Goal: Information Seeking & Learning: Learn about a topic

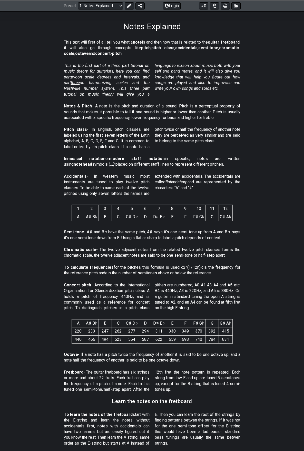
scroll to position [6, 0]
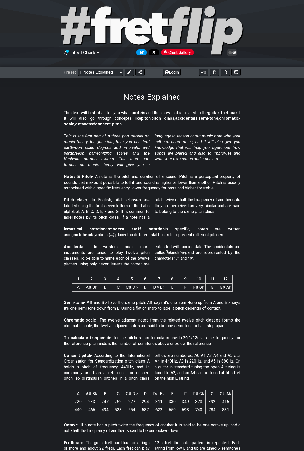
drag, startPoint x: 76, startPoint y: 230, endPoint x: 77, endPoint y: 224, distance: 6.2
click at [73, 223] on div "This text will first of all tell you what a note is and then how that is relate…" at bounding box center [152, 367] width 304 height 531
click at [77, 147] on span "two" at bounding box center [74, 147] width 7 height 5
select select "/scale-degrees-and-intervals"
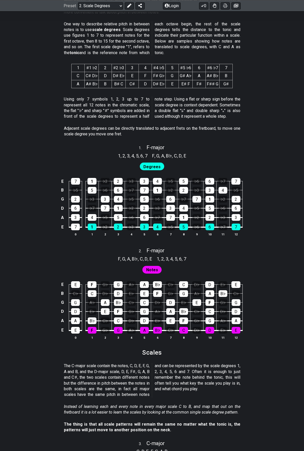
scroll to position [211, 0]
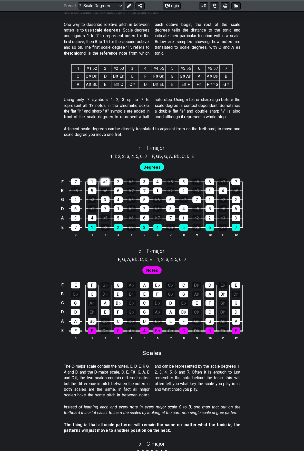
click at [107, 181] on div "♭2" at bounding box center [105, 181] width 9 height 7
click at [106, 181] on div "♭2" at bounding box center [105, 181] width 9 height 7
click at [107, 190] on div "♭6" at bounding box center [105, 190] width 9 height 7
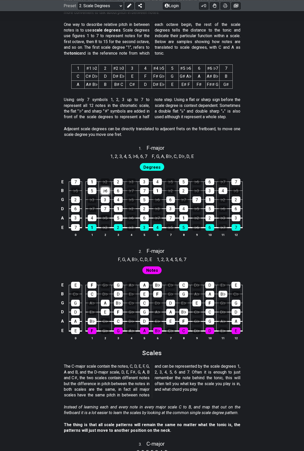
click at [107, 190] on div "♭6" at bounding box center [105, 190] width 9 height 7
click at [107, 201] on div "3" at bounding box center [105, 199] width 9 height 7
click at [132, 226] on div "♭3" at bounding box center [131, 227] width 9 height 7
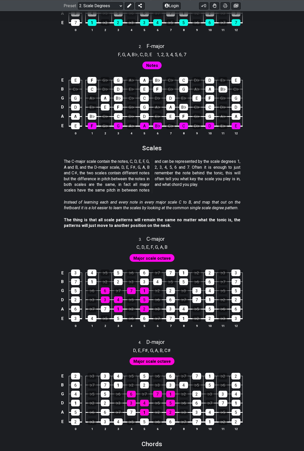
scroll to position [468, 0]
